Goal: Obtain resource: Download file/media

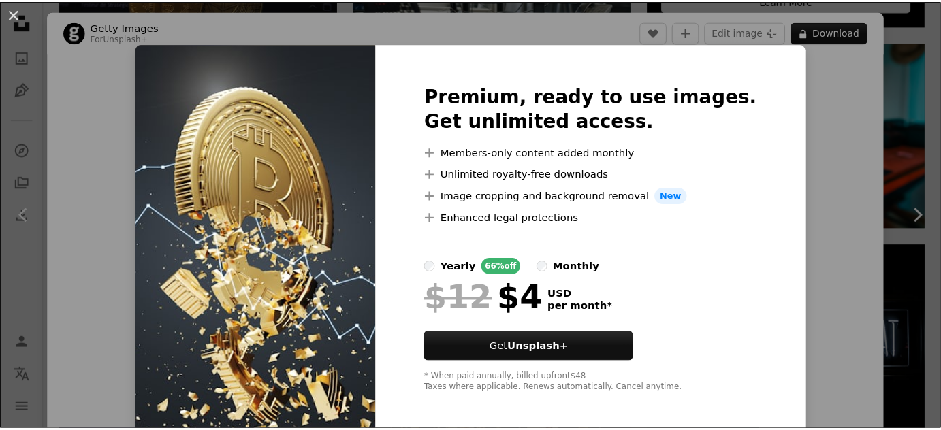
scroll to position [10, 0]
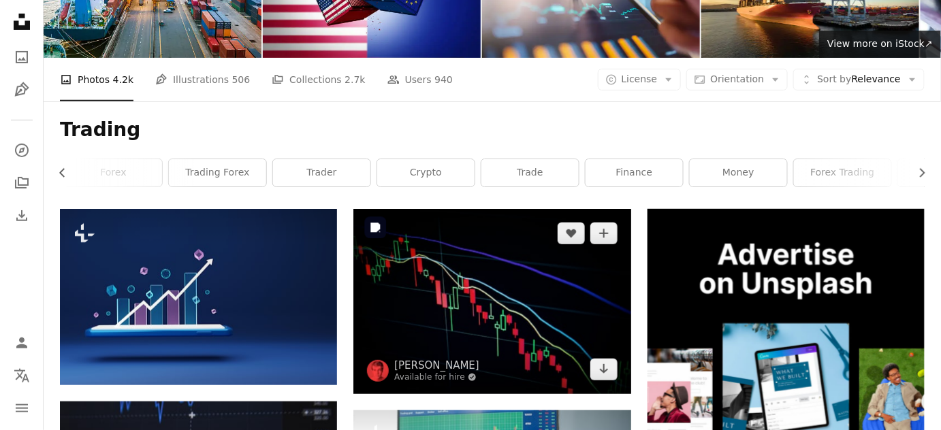
scroll to position [133, 0]
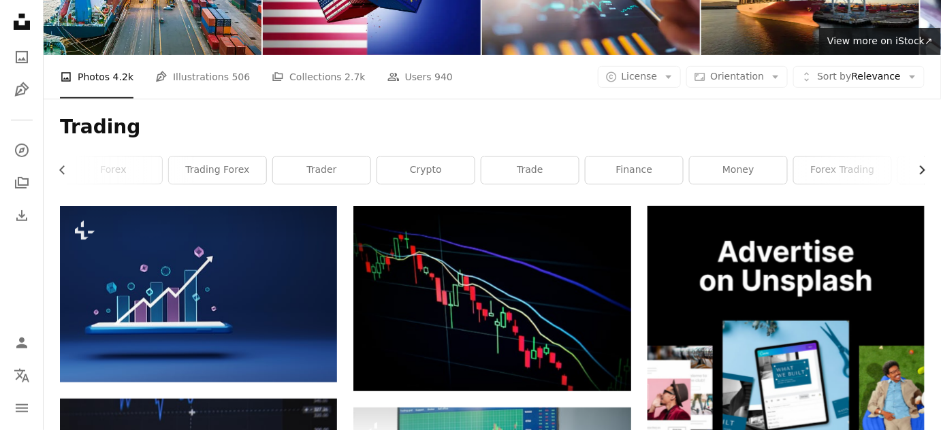
click at [922, 163] on icon "Chevron right" at bounding box center [922, 170] width 14 height 14
click at [867, 174] on link "chart" at bounding box center [875, 170] width 97 height 27
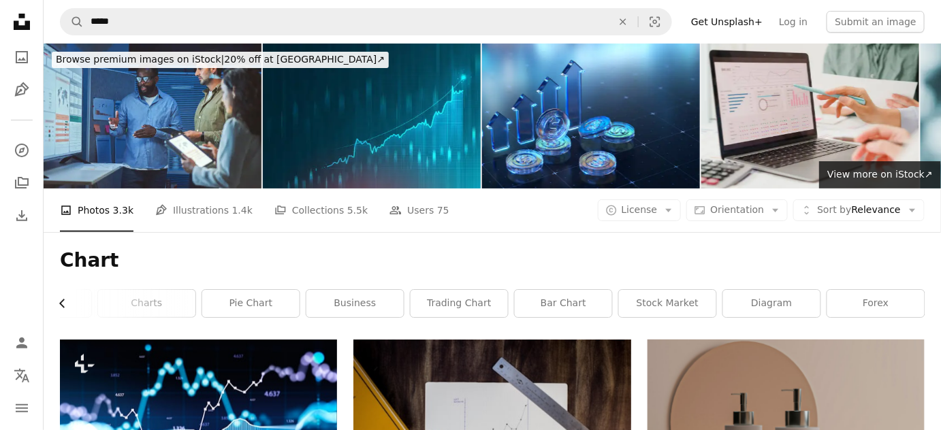
click at [61, 301] on icon "Chevron left" at bounding box center [63, 304] width 14 height 14
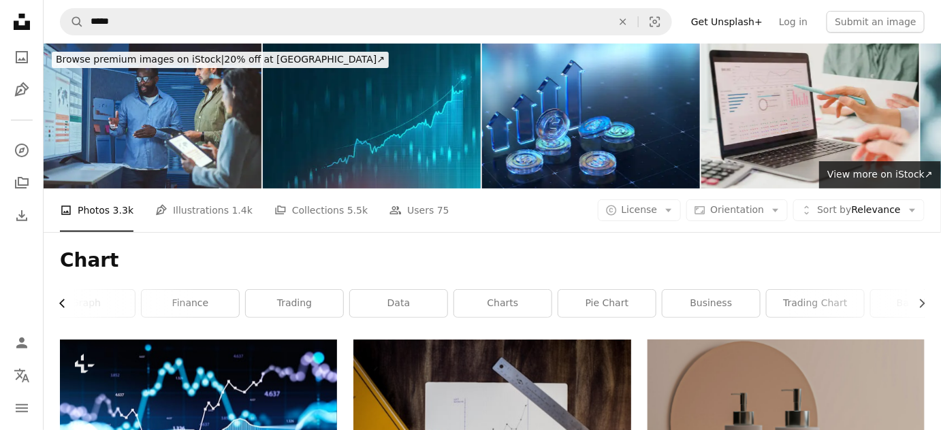
scroll to position [0, 0]
click at [61, 301] on link "graph" at bounding box center [109, 303] width 97 height 27
